Goal: Task Accomplishment & Management: Manage account settings

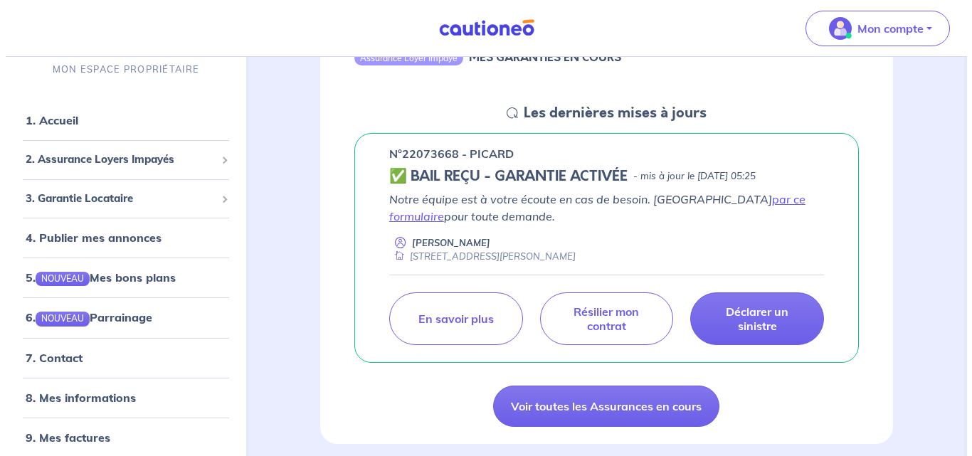
scroll to position [191, 0]
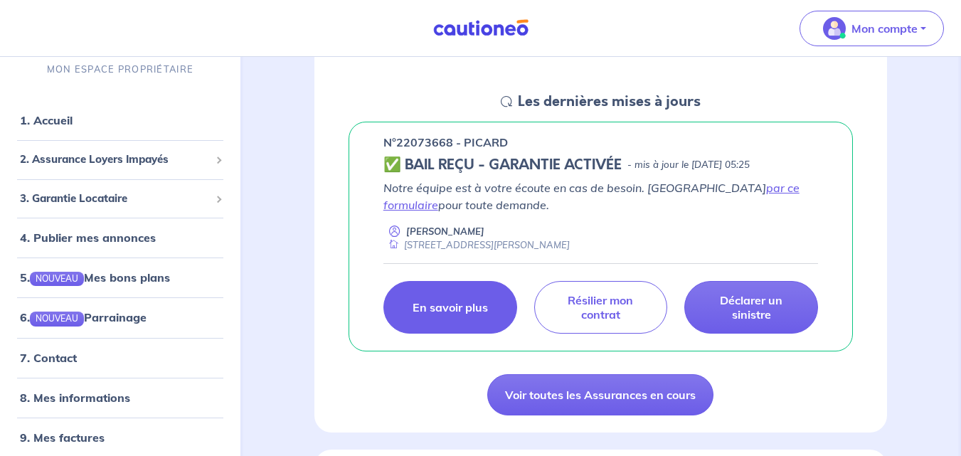
click at [427, 310] on p "En savoir plus" at bounding box center [450, 307] width 75 height 14
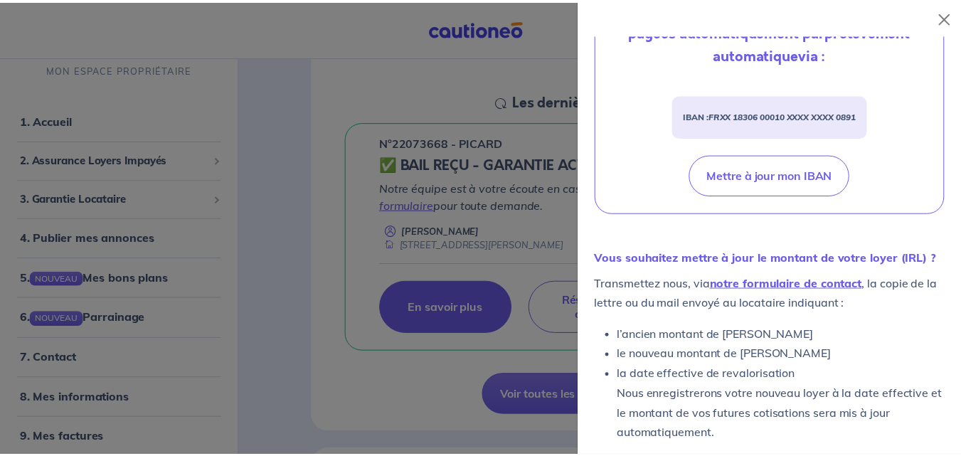
scroll to position [594, 0]
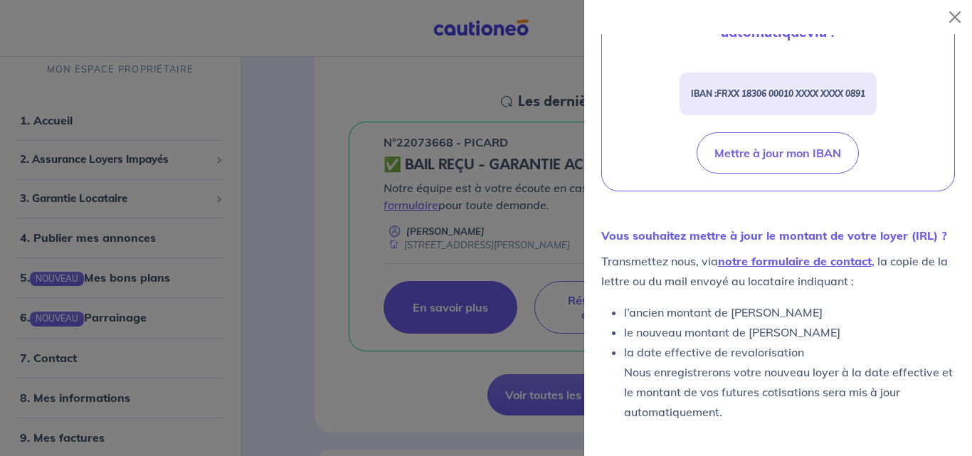
click at [339, 411] on div at bounding box center [486, 228] width 972 height 456
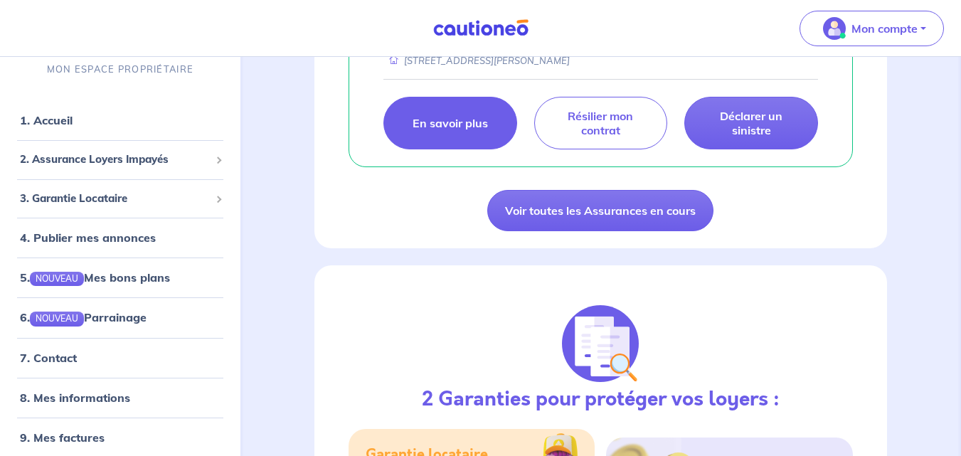
scroll to position [300, 0]
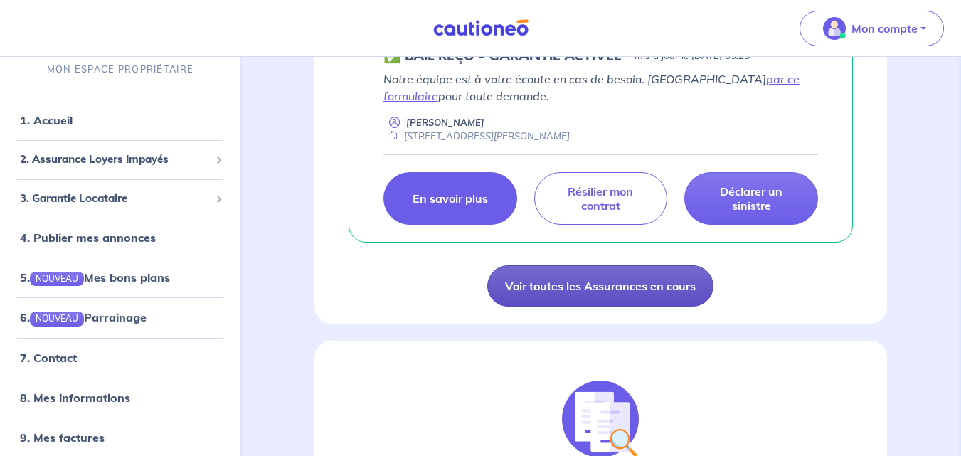
click at [565, 286] on link "Voir toutes les Assurances en cours" at bounding box center [600, 285] width 226 height 41
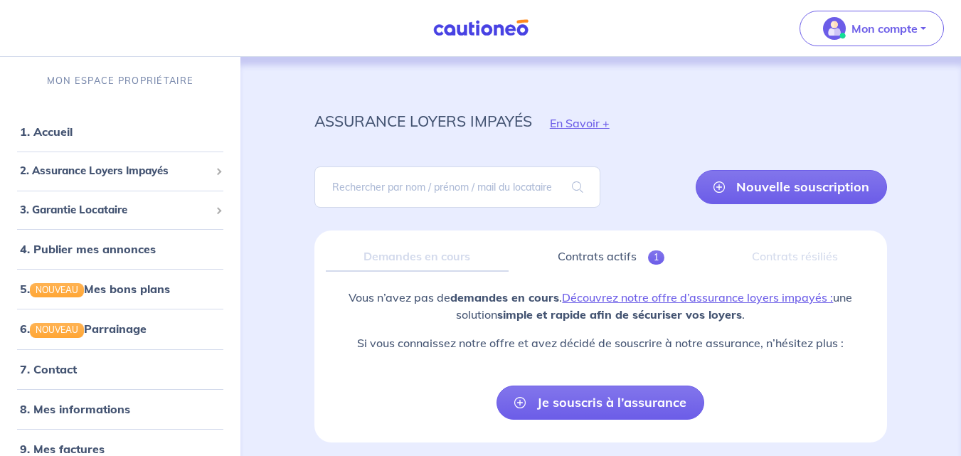
scroll to position [55, 0]
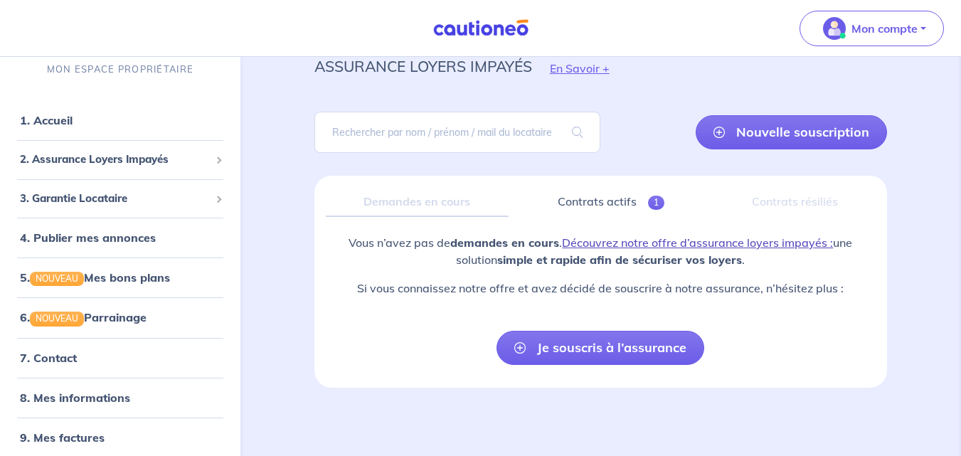
click at [721, 247] on link "Découvrez notre offre d’assurance loyers impayés :" at bounding box center [697, 242] width 271 height 14
click at [627, 198] on link "Contrats actifs 1" at bounding box center [611, 202] width 182 height 30
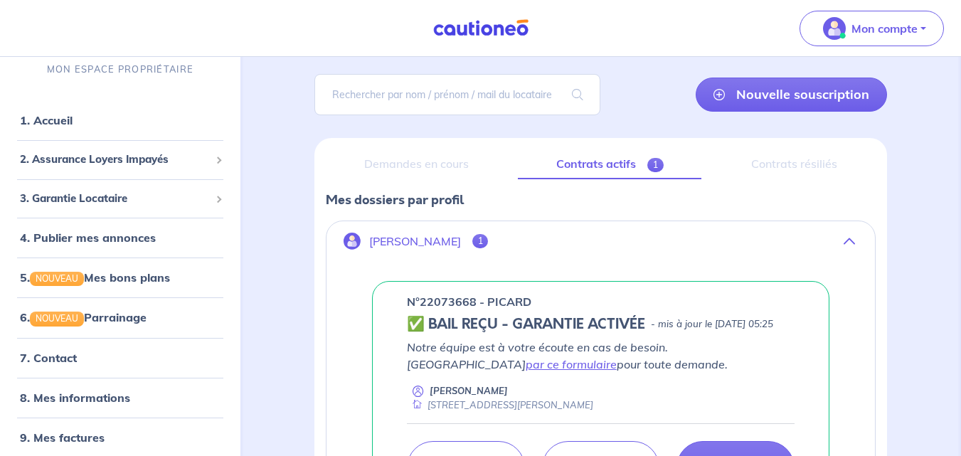
scroll to position [280, 0]
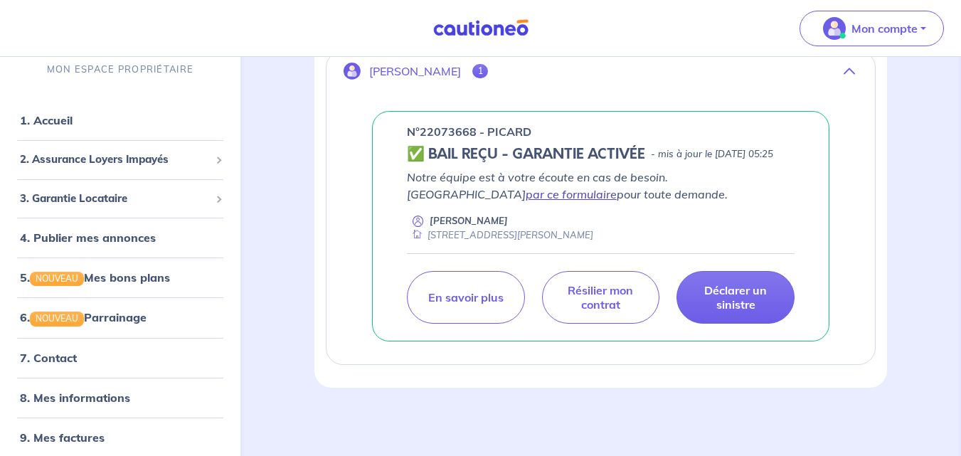
click at [526, 191] on link "par ce formulaire" at bounding box center [571, 194] width 91 height 14
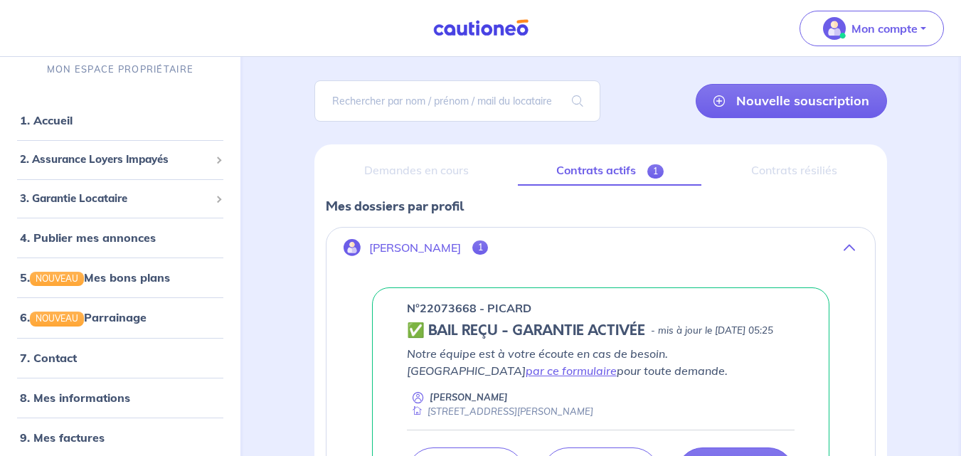
scroll to position [73, 0]
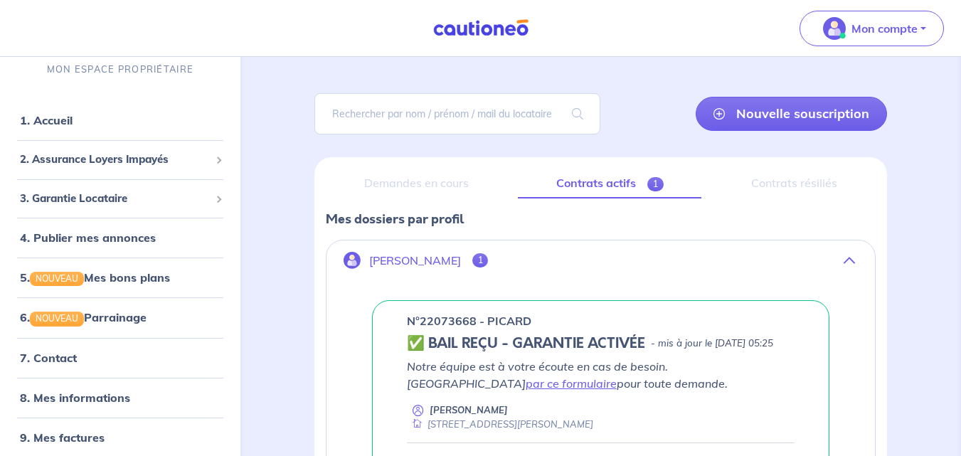
click at [469, 259] on button "Stephane Dubois 1" at bounding box center [600, 260] width 548 height 34
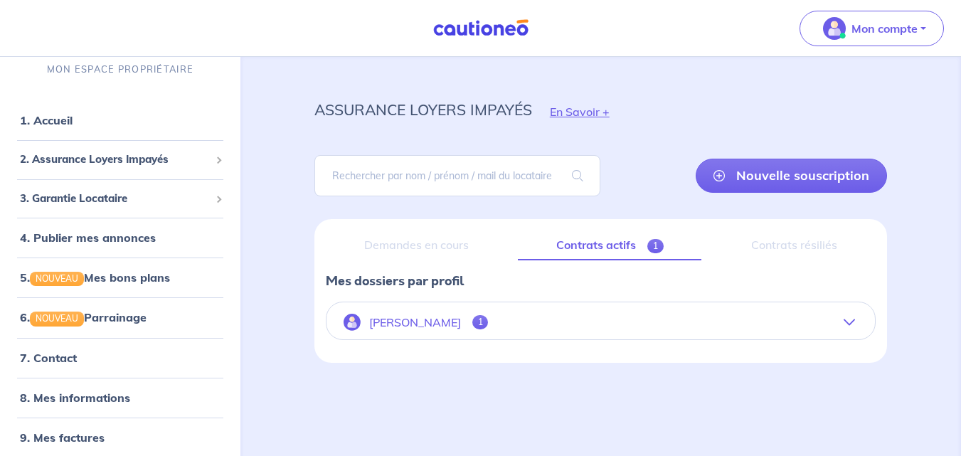
scroll to position [11, 0]
click at [424, 321] on p "[PERSON_NAME]" at bounding box center [415, 323] width 92 height 14
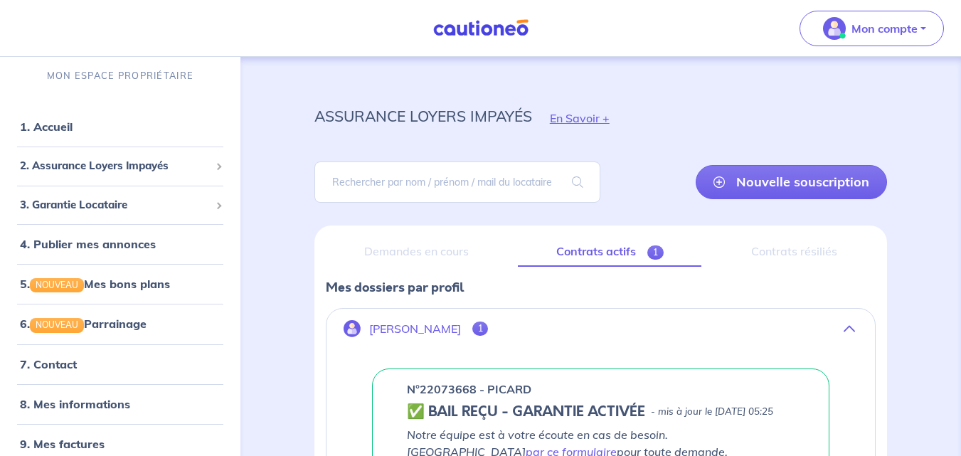
scroll to position [6, 0]
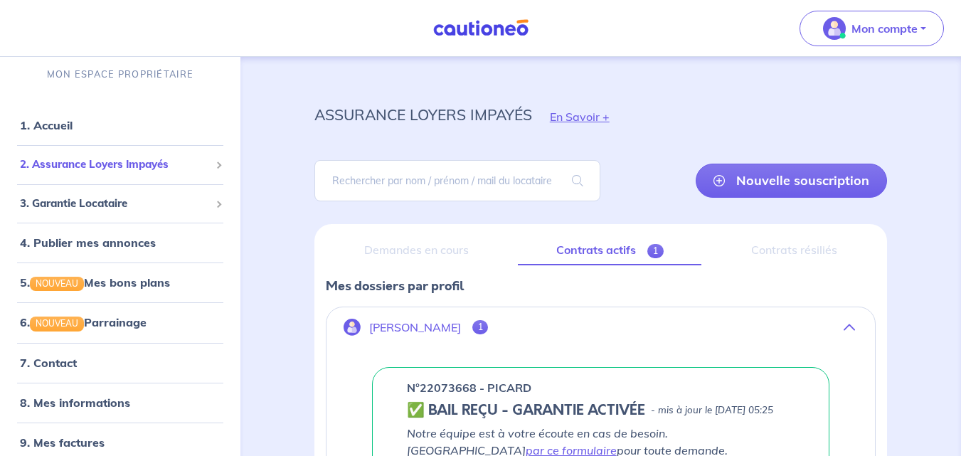
click at [81, 166] on span "2. Assurance Loyers Impayés" at bounding box center [115, 164] width 190 height 16
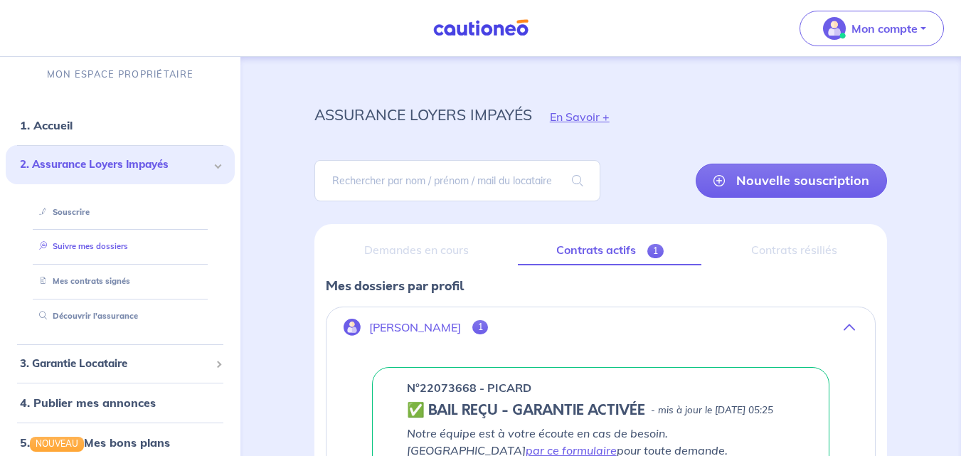
click at [73, 245] on link "Suivre mes dossiers" at bounding box center [80, 246] width 95 height 10
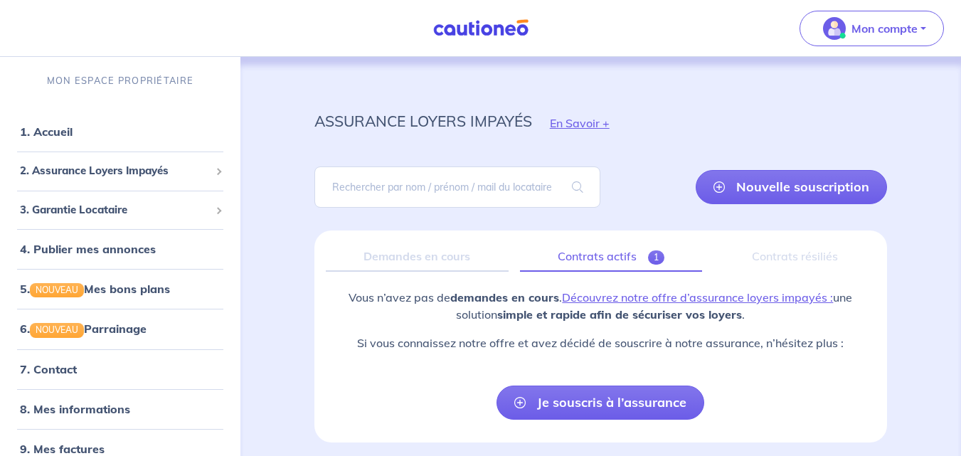
click at [638, 260] on link "Contrats actifs 1" at bounding box center [611, 257] width 182 height 30
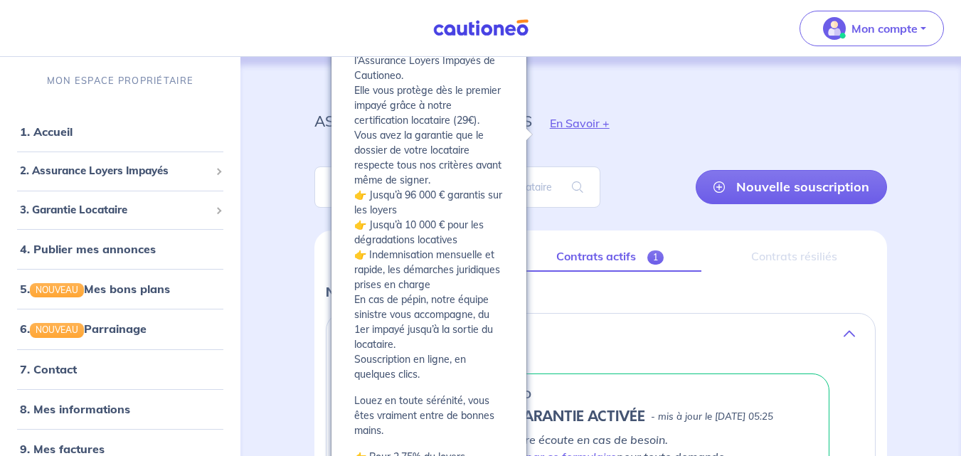
click at [558, 121] on button "En Savoir +" at bounding box center [579, 122] width 95 height 41
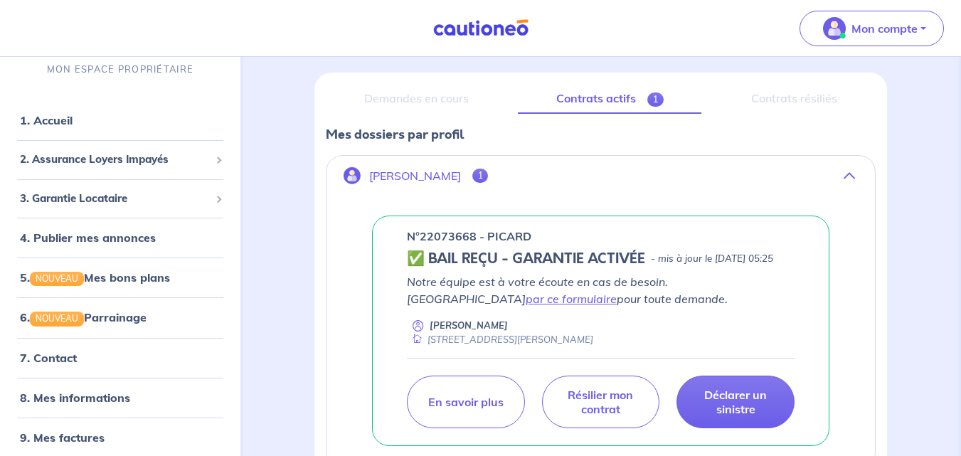
scroll to position [280, 0]
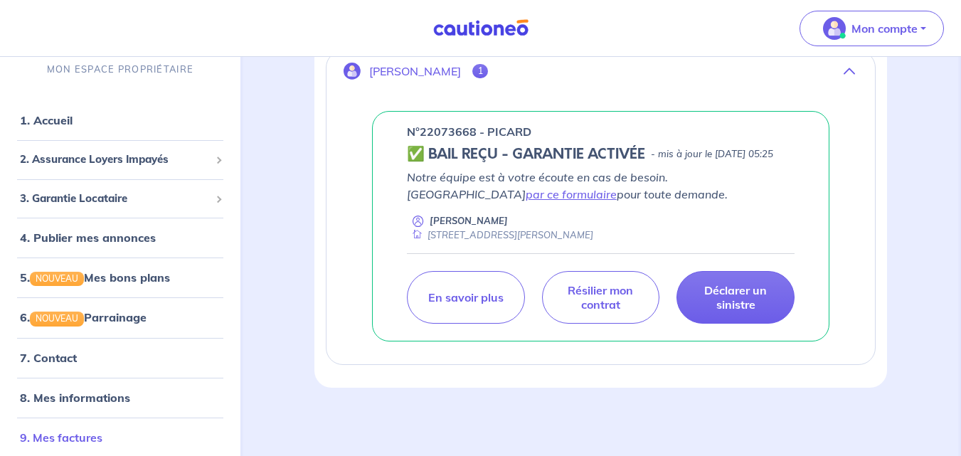
click at [55, 437] on link "9. Mes factures" at bounding box center [61, 437] width 83 height 14
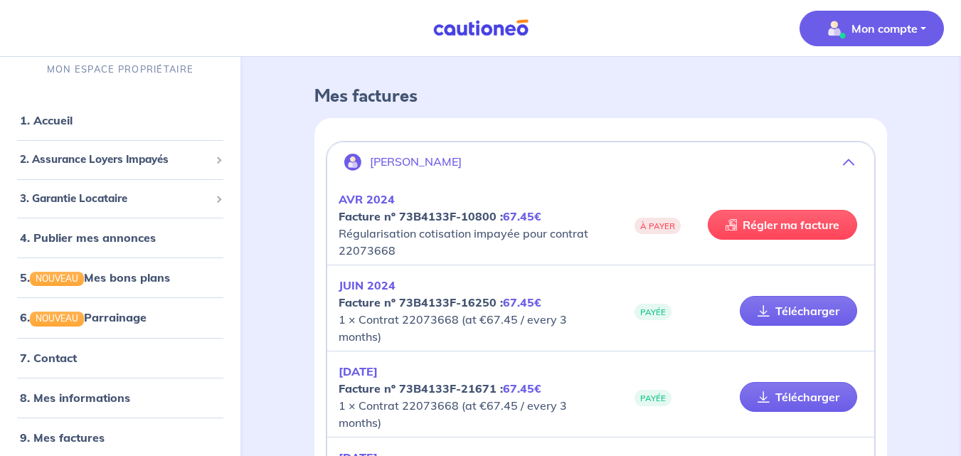
scroll to position [55, 0]
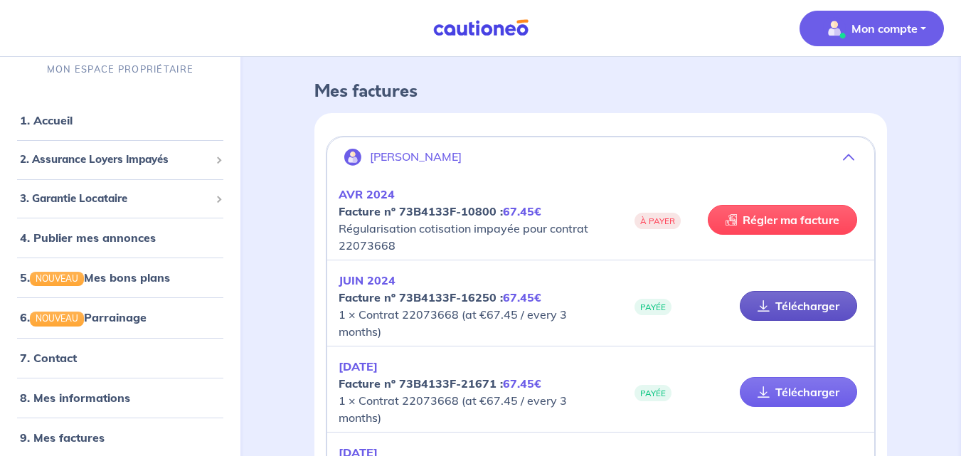
click at [791, 292] on link "Télécharger" at bounding box center [798, 306] width 117 height 30
click at [85, 390] on link "8. Mes informations" at bounding box center [73, 397] width 106 height 14
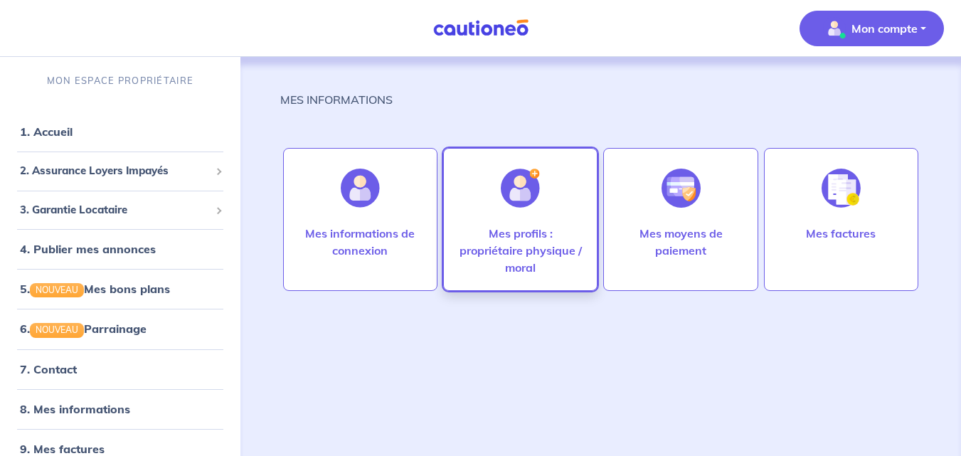
click at [543, 229] on p "Mes profils : propriétaire physique / moral" at bounding box center [520, 250] width 124 height 51
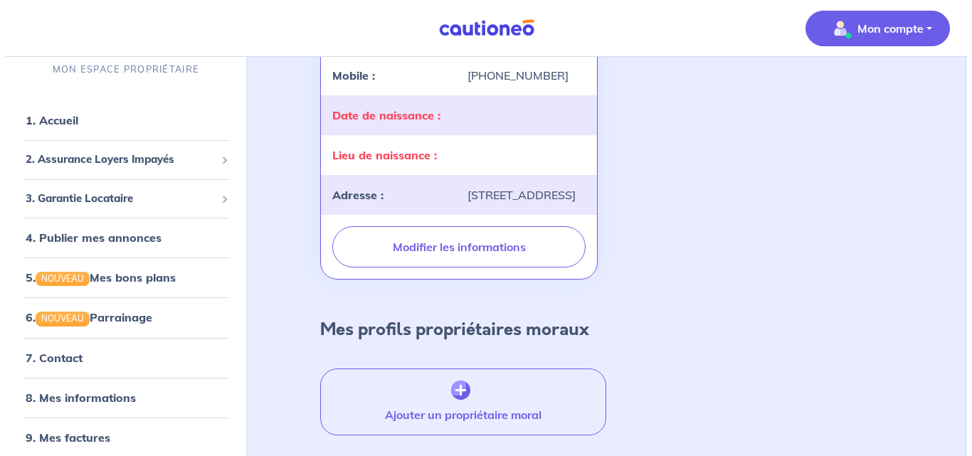
scroll to position [318, 0]
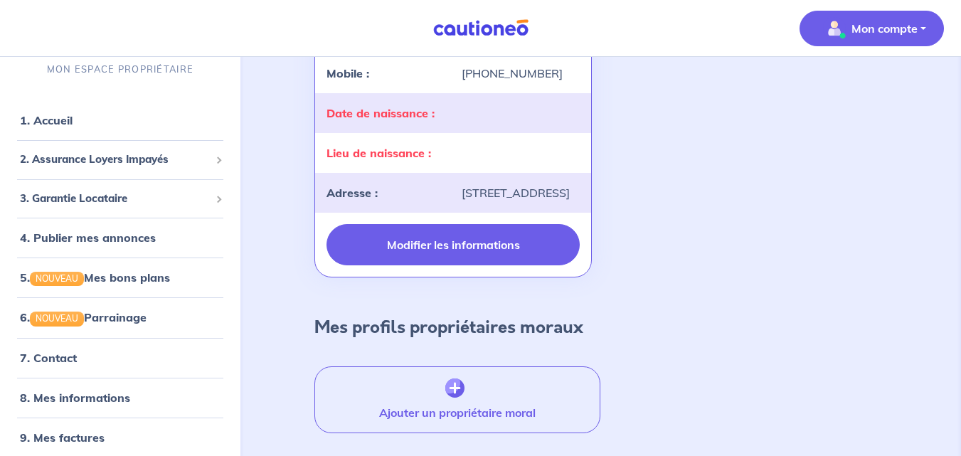
click at [425, 263] on button "Modifier les informations" at bounding box center [453, 244] width 254 height 41
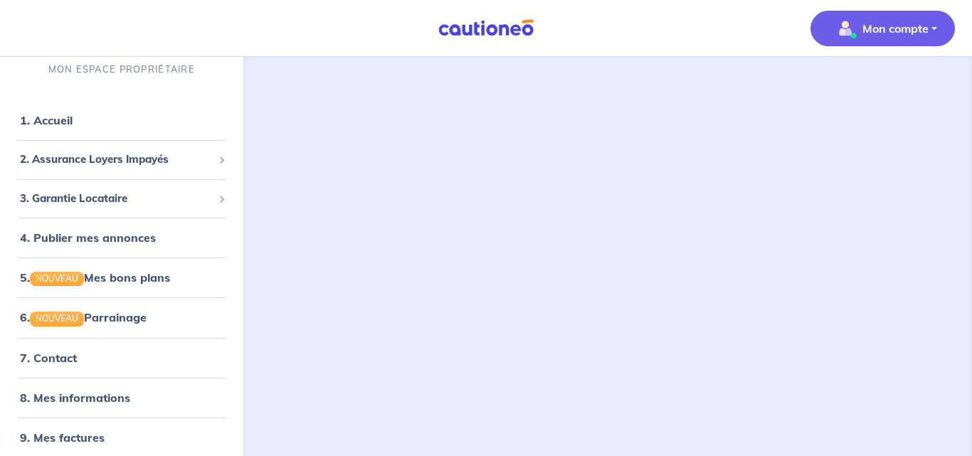
select select "FR"
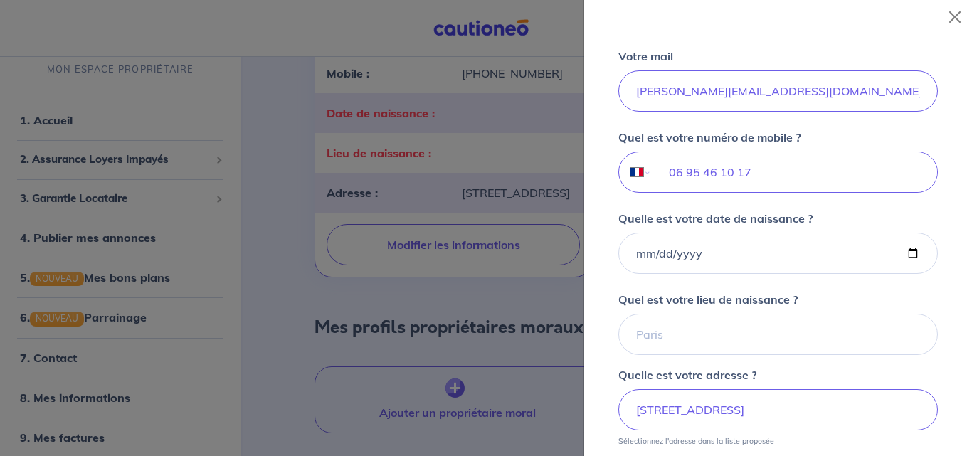
scroll to position [399, 0]
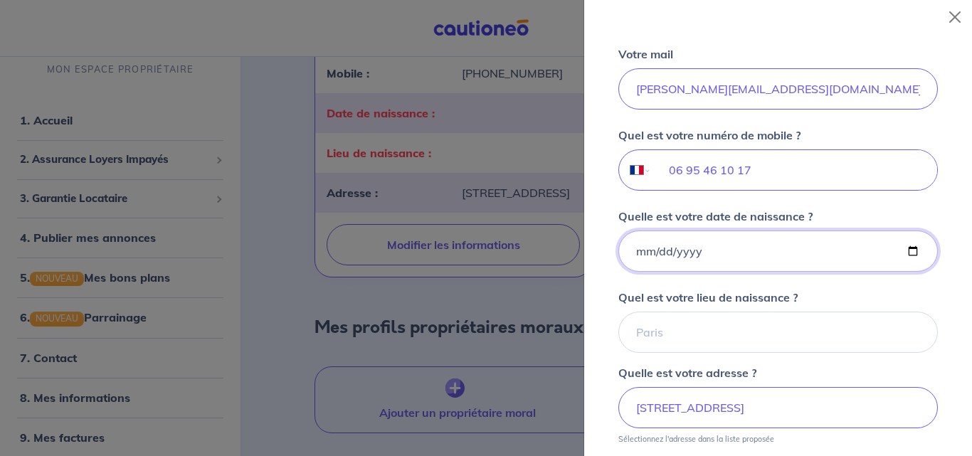
drag, startPoint x: 706, startPoint y: 249, endPoint x: 903, endPoint y: 249, distance: 196.3
click at [903, 249] on input "Quelle est votre date de naissance ?" at bounding box center [777, 250] width 319 height 41
click at [779, 257] on input "Quelle est votre date de naissance ?" at bounding box center [777, 250] width 319 height 41
click at [668, 245] on input "Quelle est votre date de naissance ?" at bounding box center [777, 250] width 319 height 41
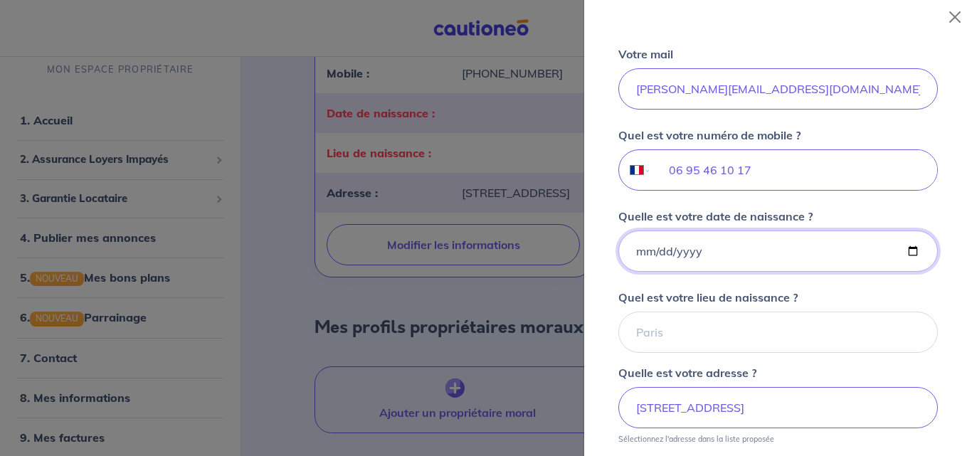
click at [639, 251] on input "Quelle est votre date de naissance ?" at bounding box center [777, 250] width 319 height 41
click at [659, 254] on input "Quelle est votre date de naissance ?" at bounding box center [777, 250] width 319 height 41
type input "1972-02-18"
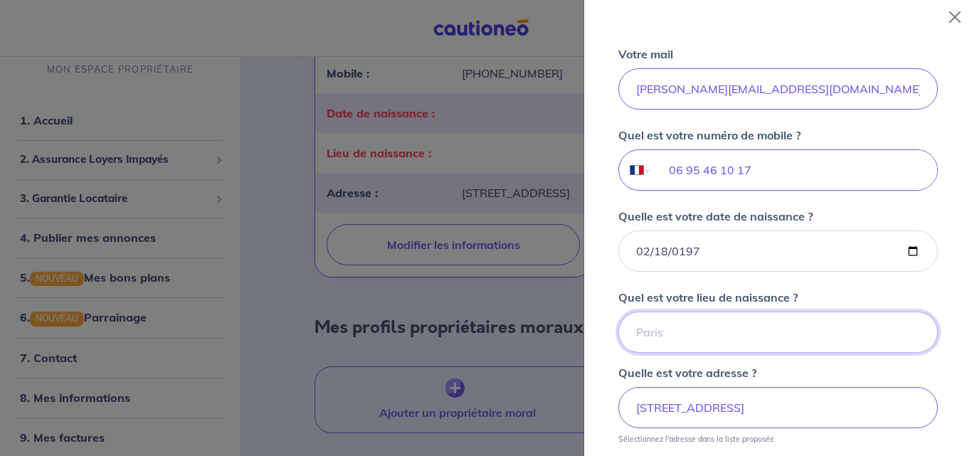
click at [683, 342] on input "Quel est votre lieu de naissance ?" at bounding box center [777, 332] width 319 height 41
type input "LAXOU"
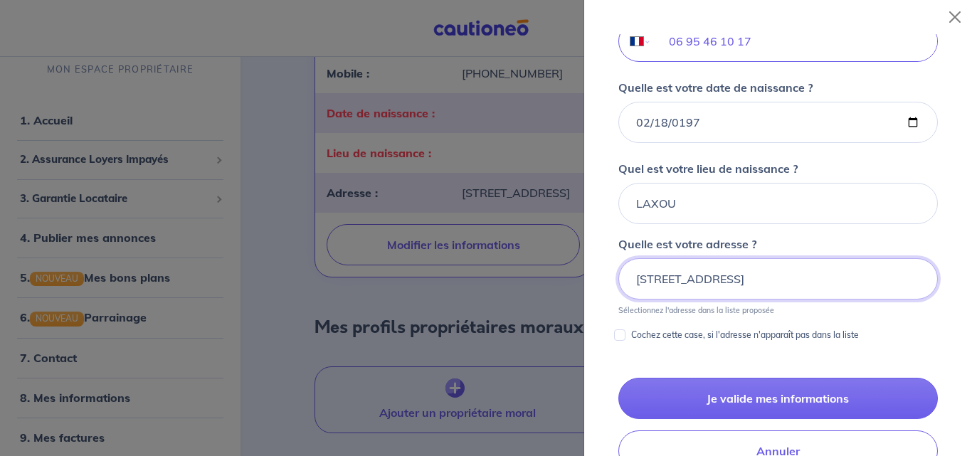
scroll to position [0, 9]
drag, startPoint x: 805, startPoint y: 280, endPoint x: 921, endPoint y: 267, distance: 116.6
click at [921, 267] on input "37, Rue du Calvaire de Grillaud, 97233 SCHOELCHER" at bounding box center [777, 278] width 319 height 41
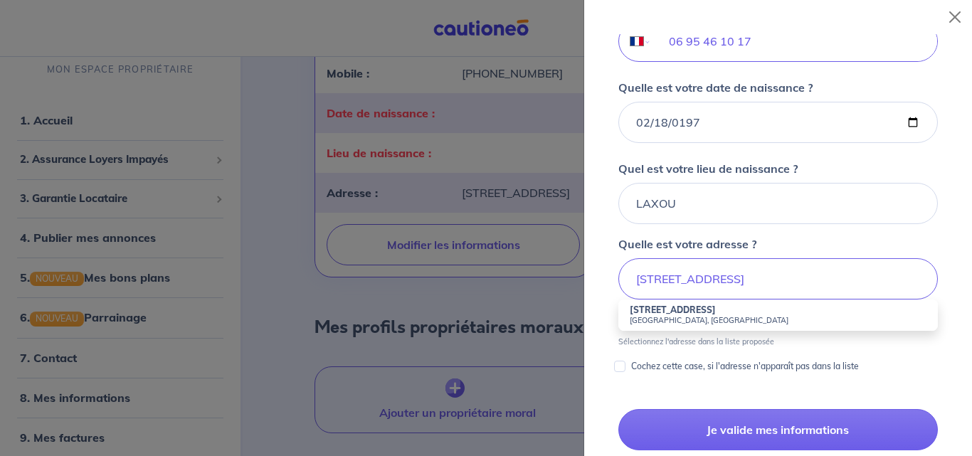
click at [667, 323] on small "44100 Nantes, France" at bounding box center [777, 320] width 297 height 10
type input "37 Rue du Calvaire de Grillaud, 44100 Nantes, France"
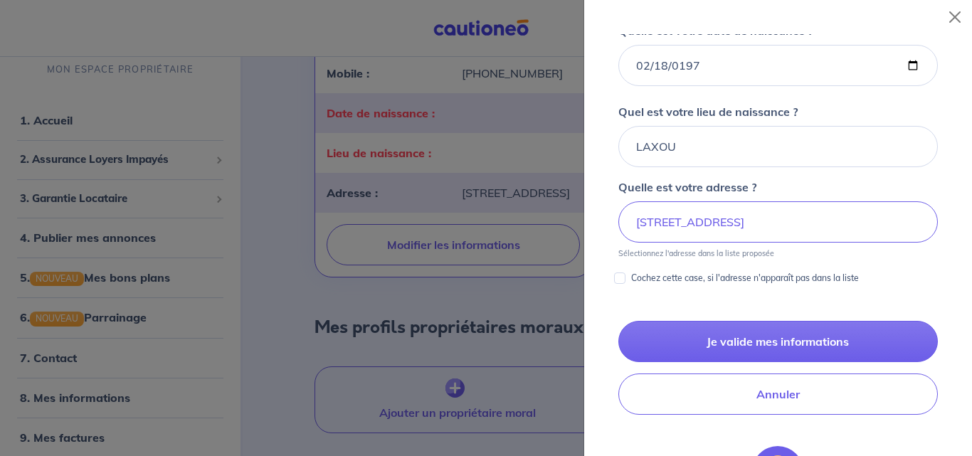
scroll to position [580, 0]
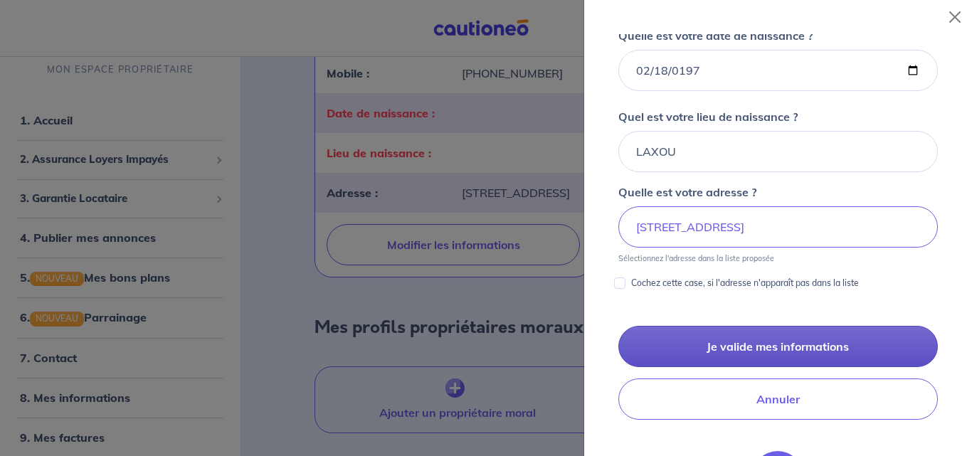
click at [770, 345] on button "Je valide mes informations" at bounding box center [777, 346] width 319 height 41
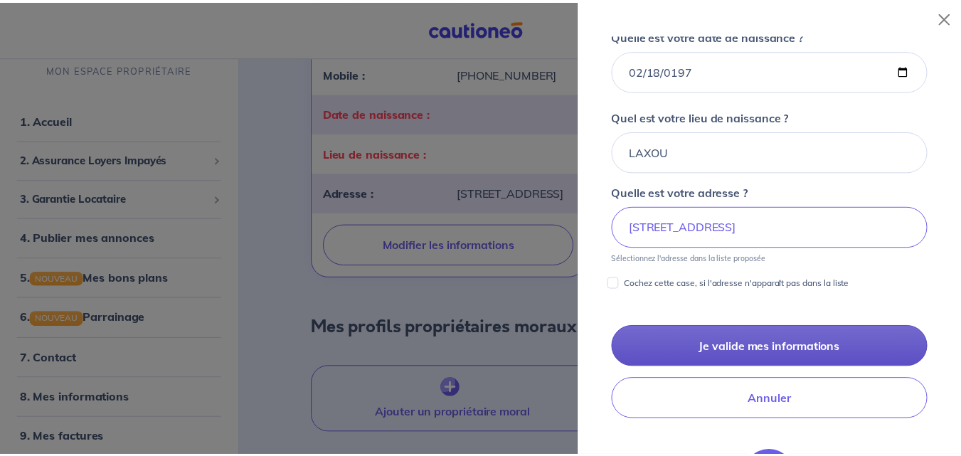
scroll to position [11, 0]
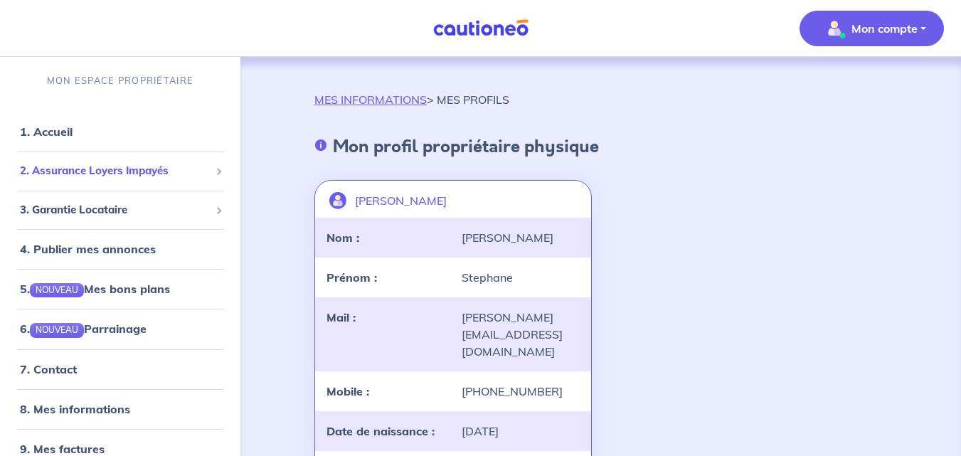
click at [107, 168] on span "2. Assurance Loyers Impayés" at bounding box center [115, 171] width 190 height 16
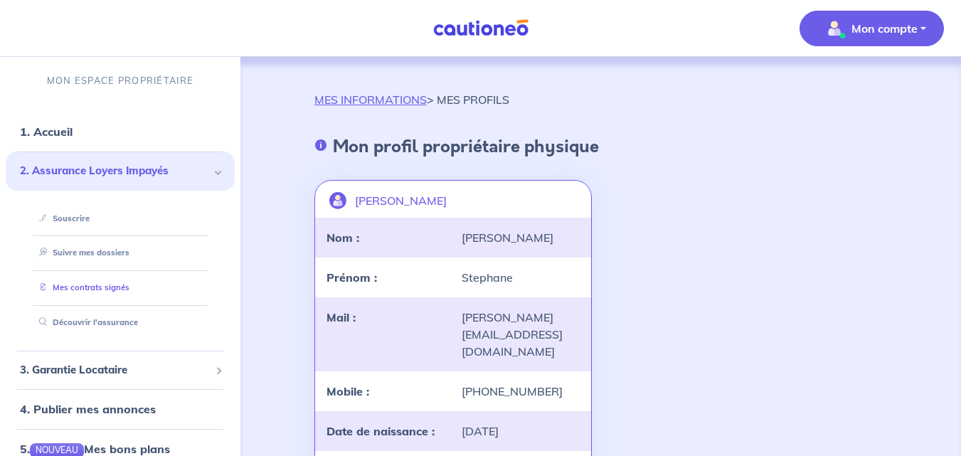
click at [62, 284] on link "Mes contrats signés" at bounding box center [81, 287] width 96 height 10
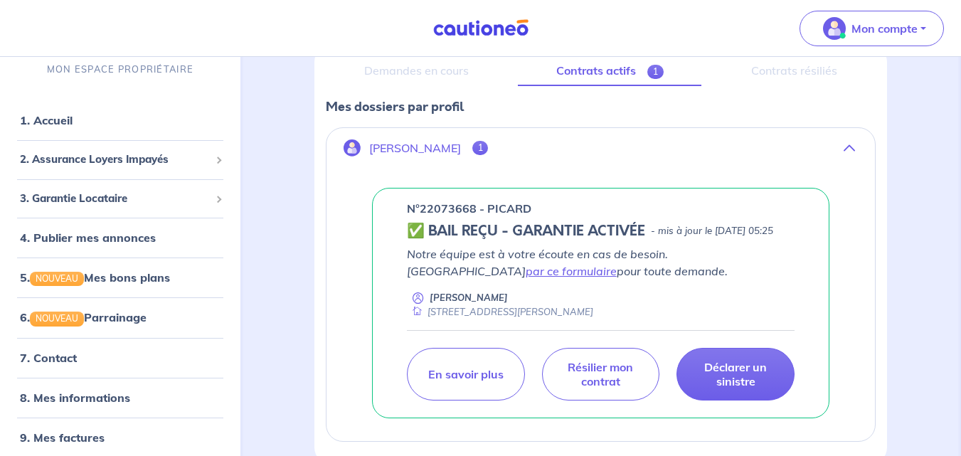
scroll to position [280, 0]
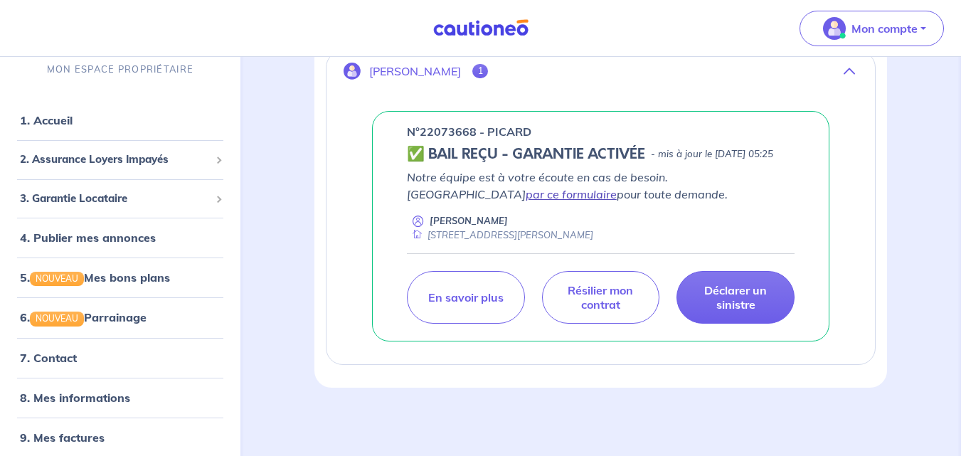
click at [617, 187] on link "par ce formulaire" at bounding box center [571, 194] width 91 height 14
click at [51, 121] on link "1. Accueil" at bounding box center [46, 120] width 52 height 14
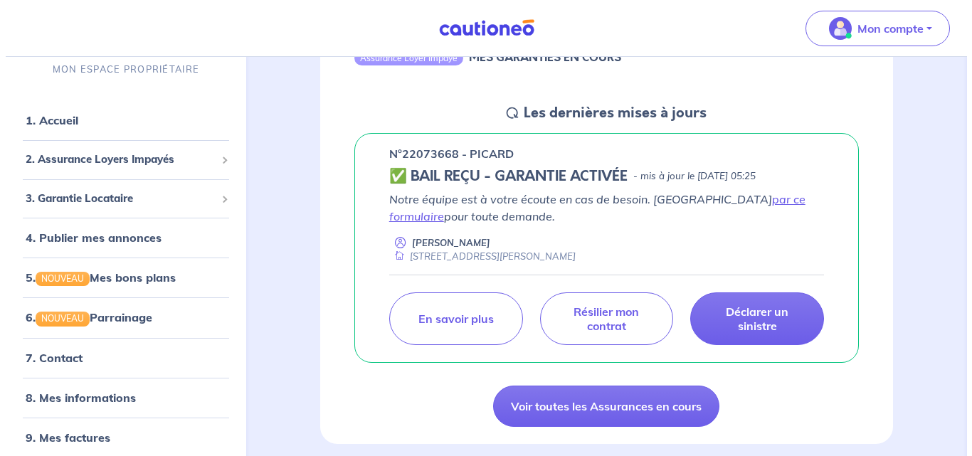
scroll to position [289, 0]
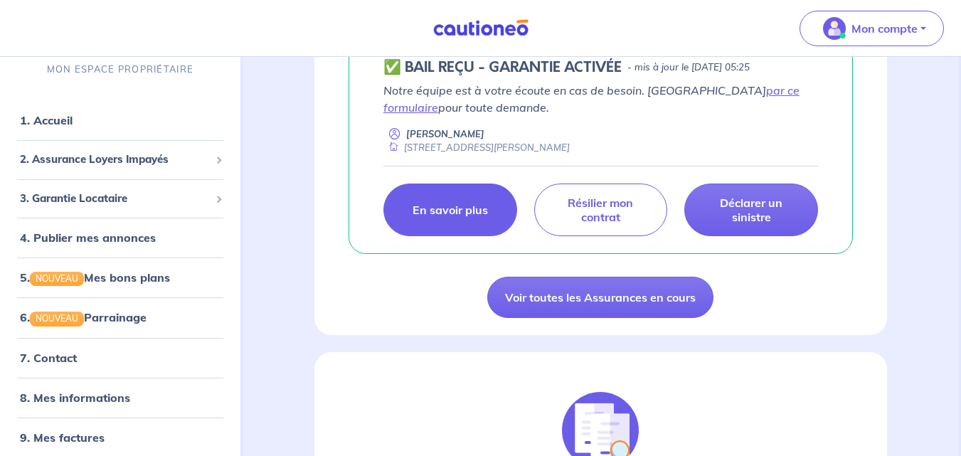
click at [450, 210] on p "En savoir plus" at bounding box center [450, 210] width 75 height 14
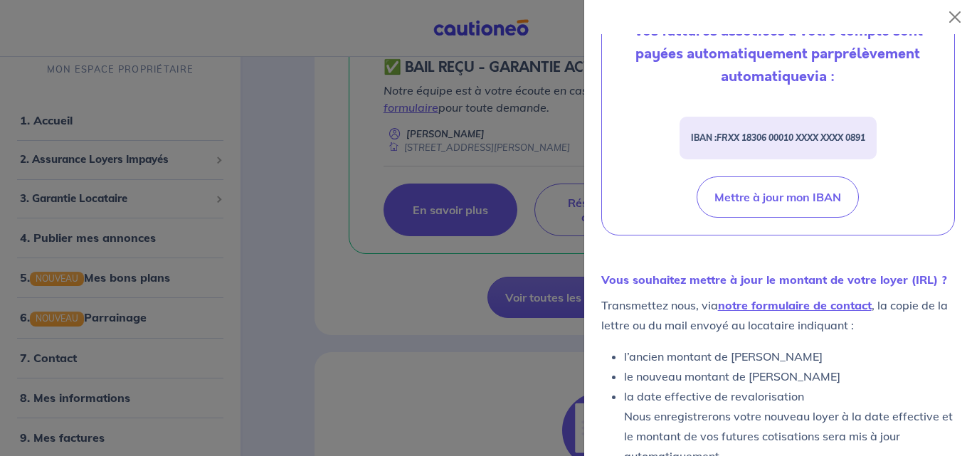
scroll to position [570, 0]
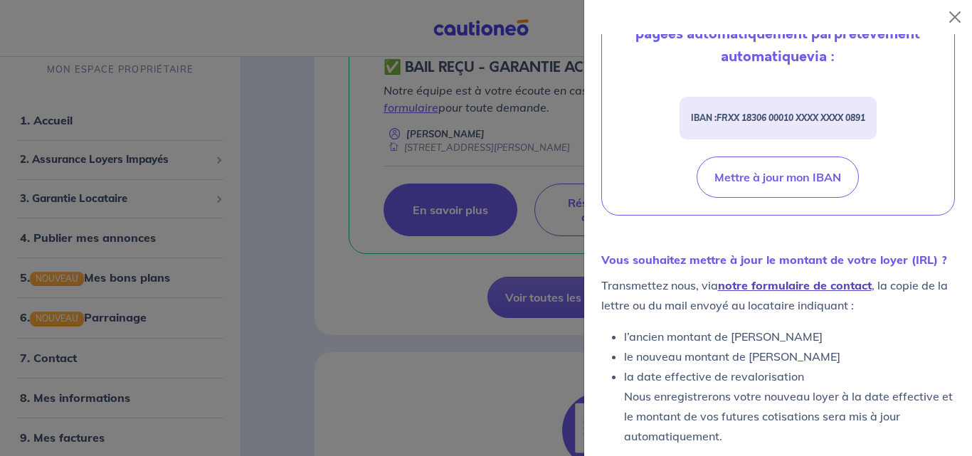
click at [785, 285] on link "notre formulaire de contact" at bounding box center [795, 285] width 154 height 14
